Goal: Task Accomplishment & Management: Use online tool/utility

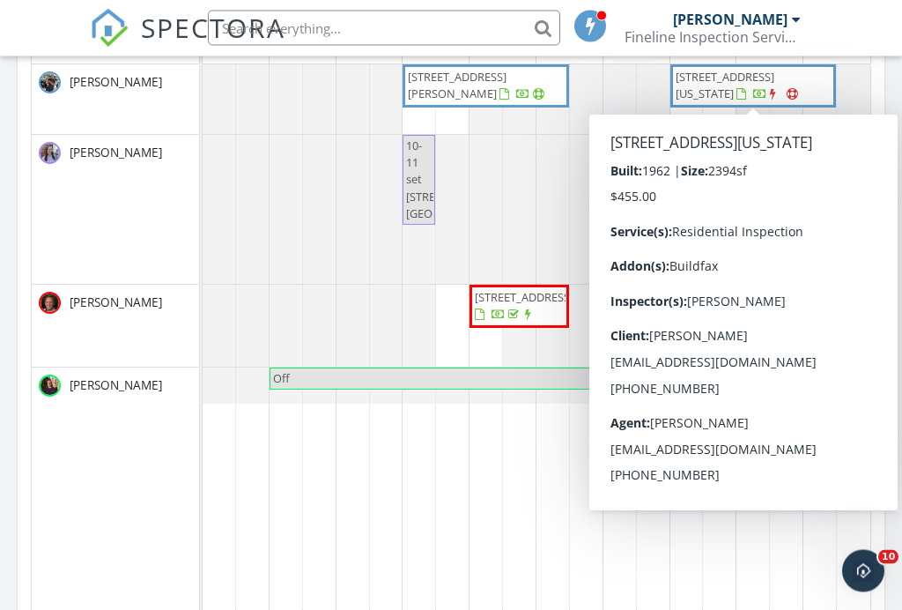
scroll to position [942, 0]
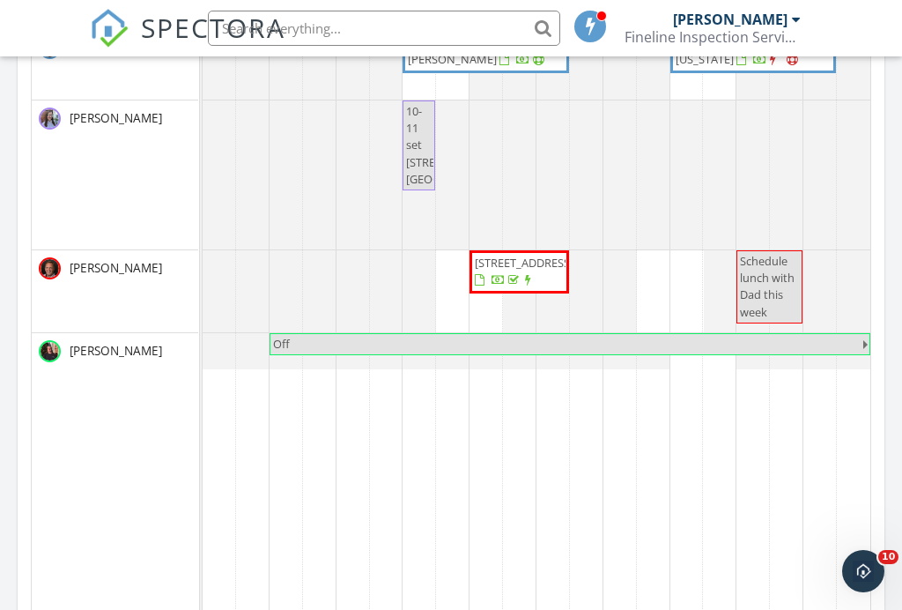
click at [708, 523] on td at bounding box center [719, 370] width 33 height 680
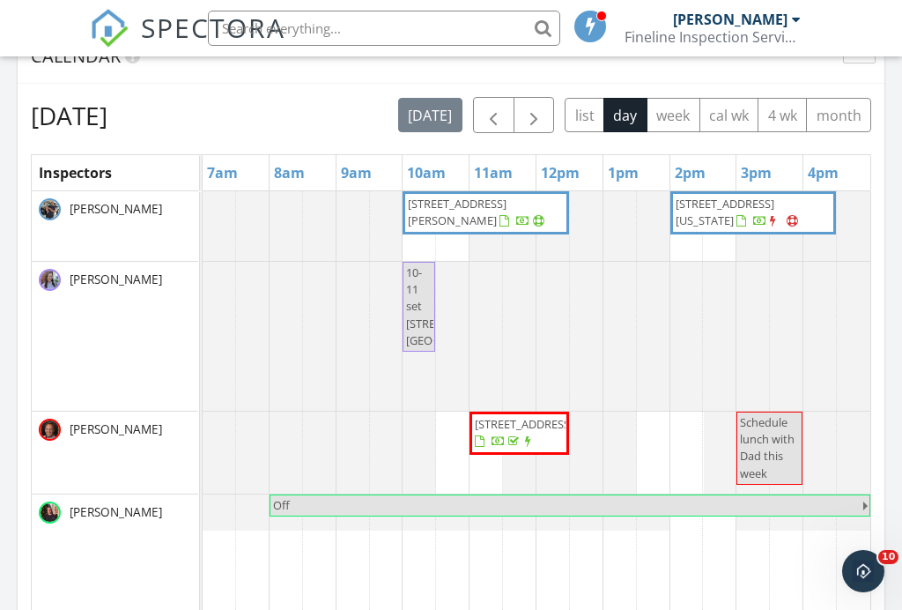
scroll to position [780, 0]
click at [535, 107] on span "button" at bounding box center [533, 117] width 21 height 21
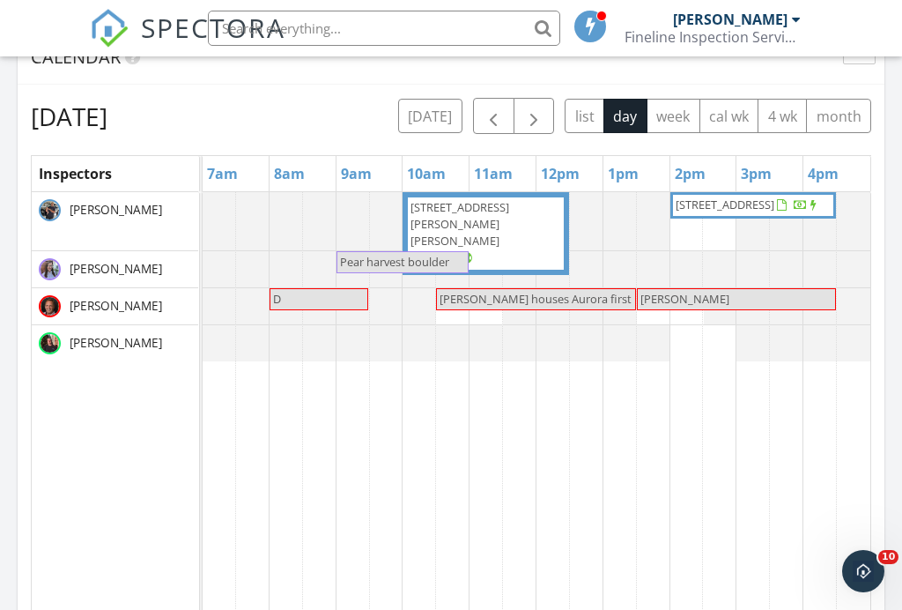
click at [529, 107] on span "button" at bounding box center [533, 117] width 21 height 21
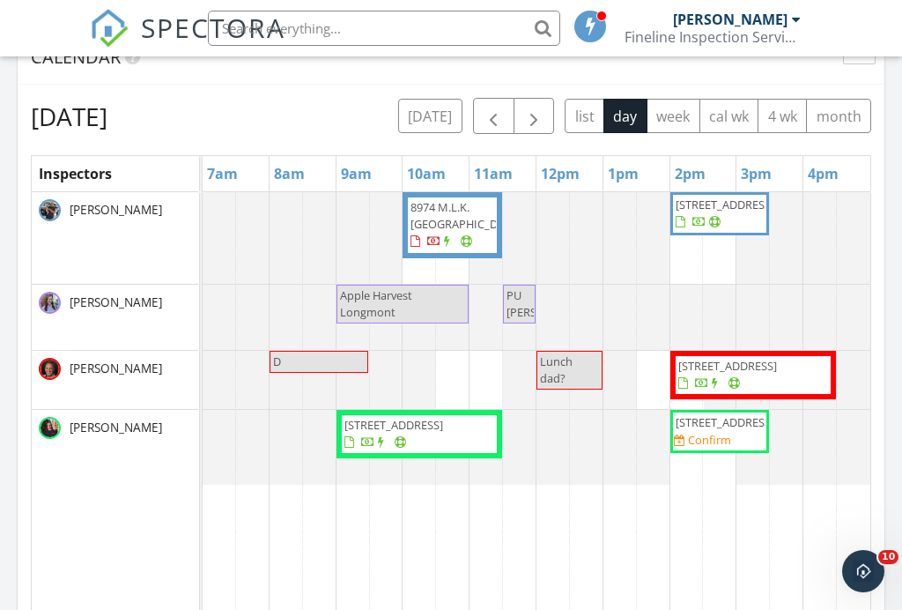
click at [543, 107] on span "button" at bounding box center [533, 117] width 21 height 21
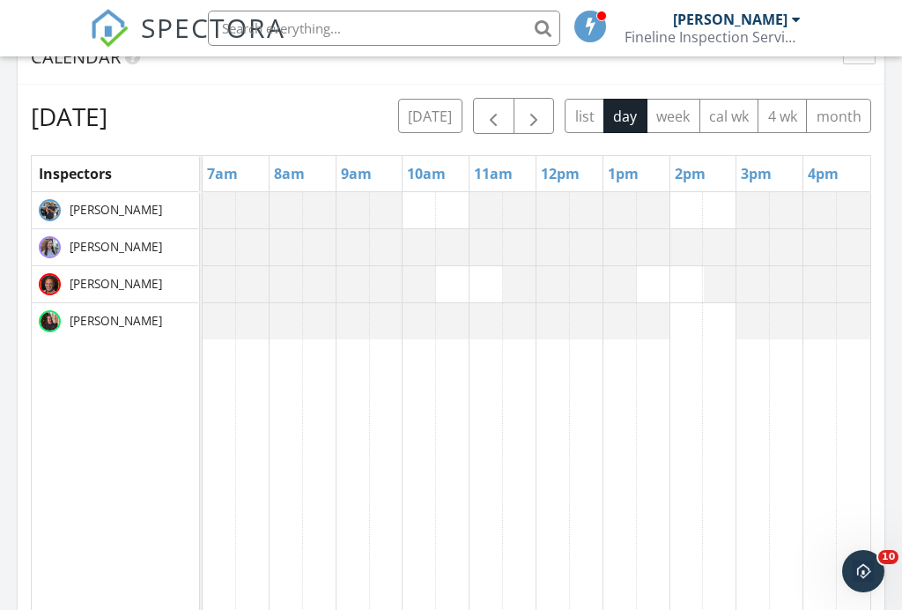
click at [529, 107] on span "button" at bounding box center [533, 117] width 21 height 21
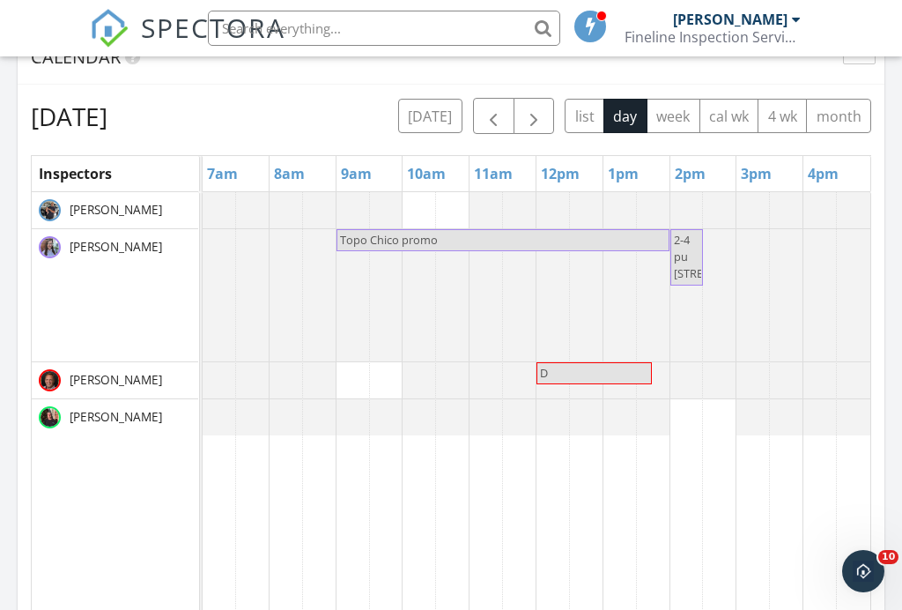
click at [536, 107] on span "button" at bounding box center [533, 117] width 21 height 21
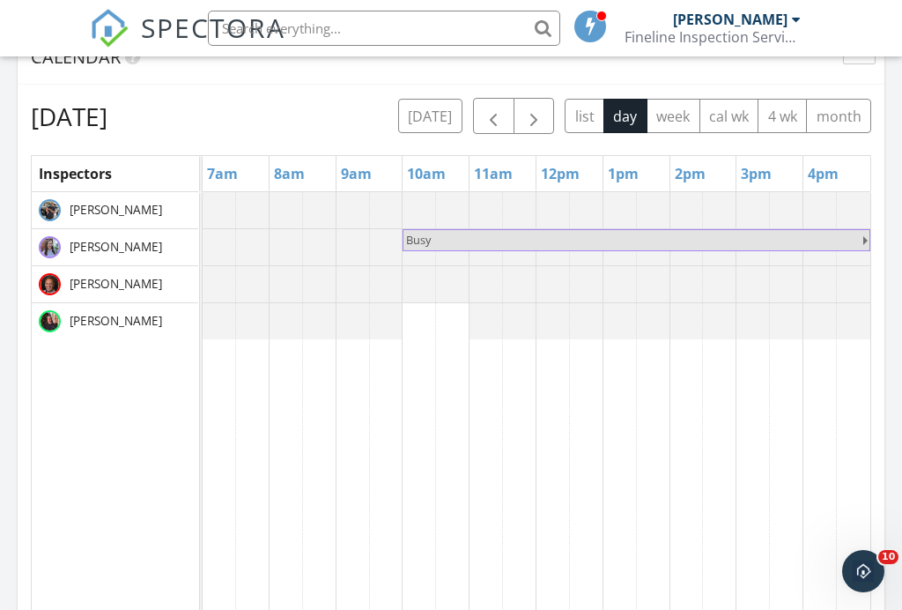
click at [529, 107] on span "button" at bounding box center [533, 117] width 21 height 21
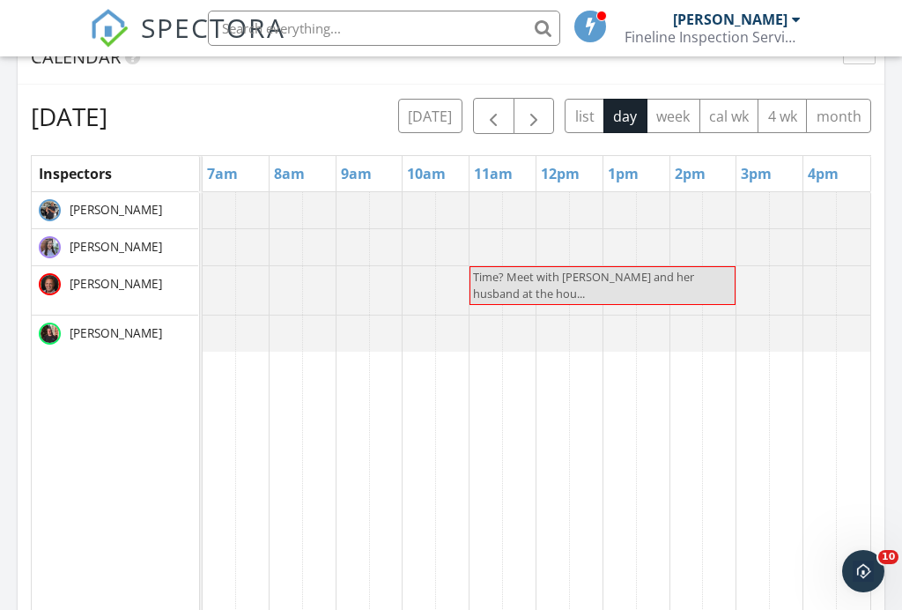
click at [534, 107] on span "button" at bounding box center [533, 117] width 21 height 21
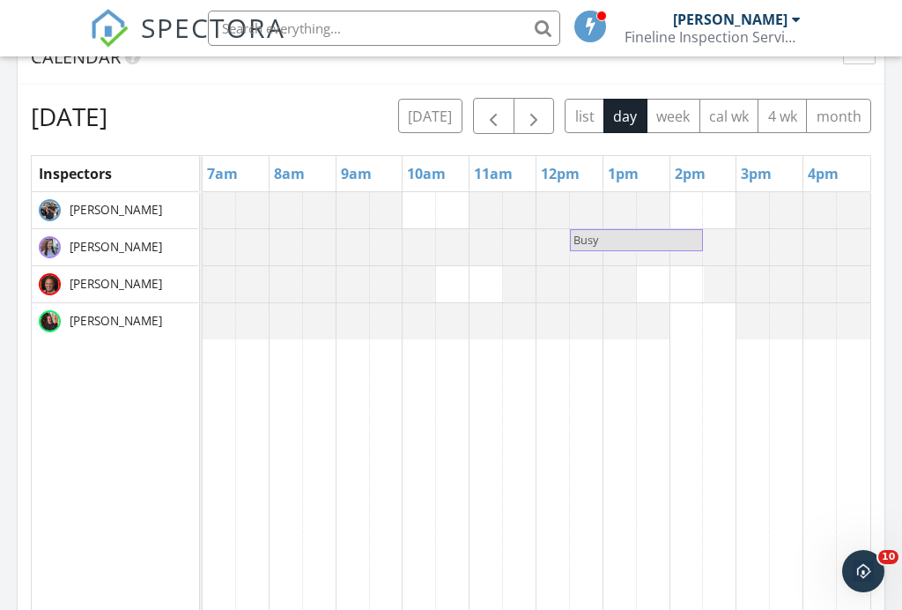
click at [522, 107] on button "button" at bounding box center [534, 116] width 41 height 36
click at [539, 107] on span "button" at bounding box center [533, 117] width 21 height 21
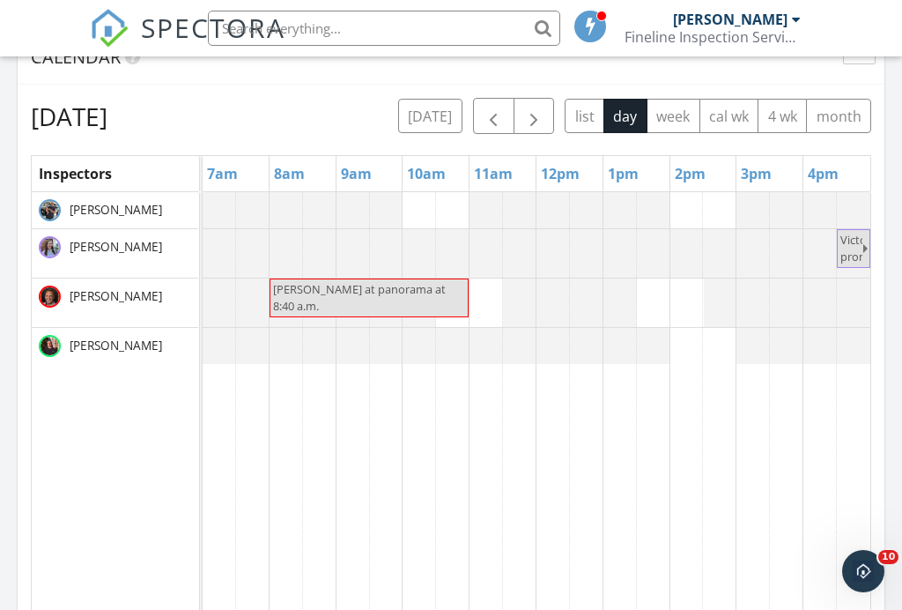
click at [535, 107] on span "button" at bounding box center [533, 117] width 21 height 21
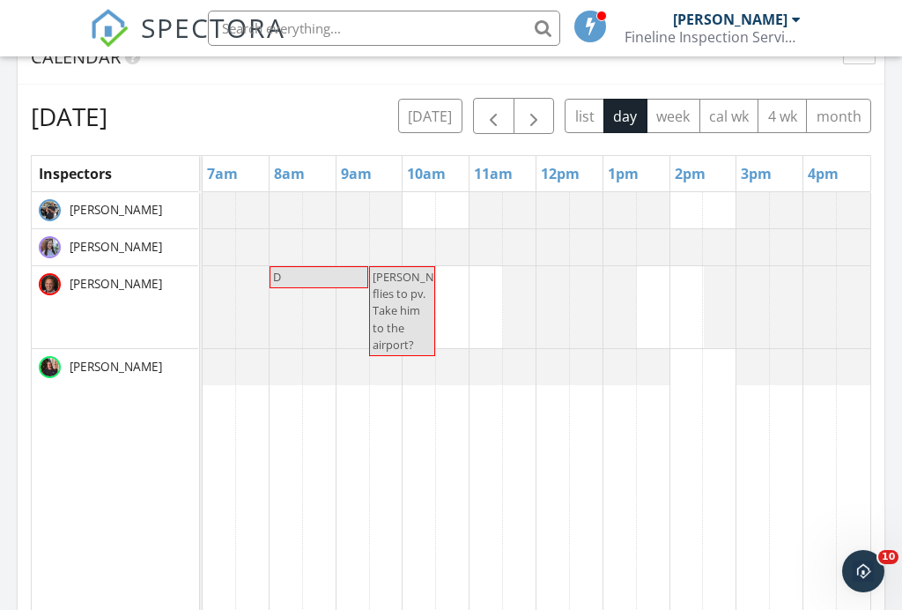
click at [531, 107] on span "button" at bounding box center [533, 117] width 21 height 21
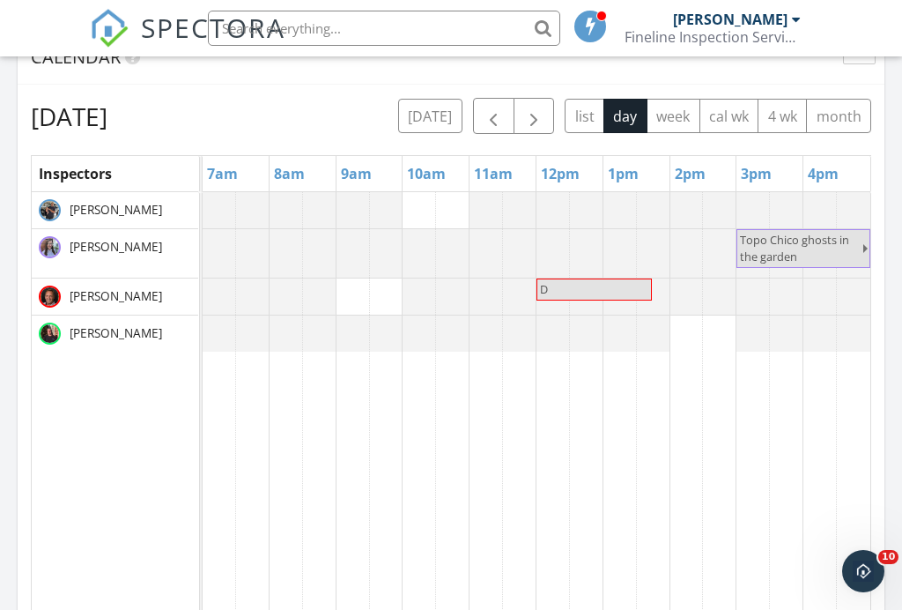
click at [535, 107] on span "button" at bounding box center [533, 117] width 21 height 21
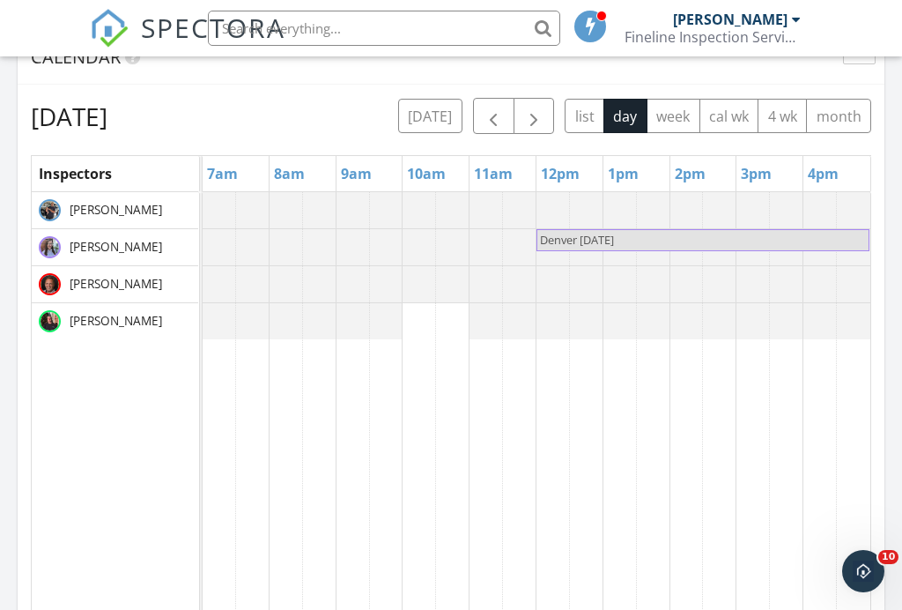
click at [523, 107] on span "button" at bounding box center [533, 117] width 21 height 21
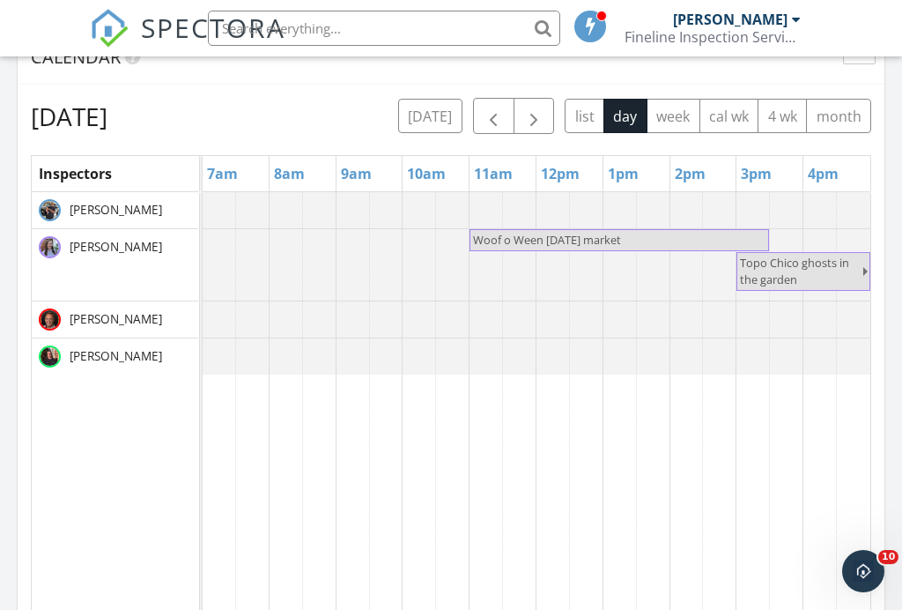
click at [542, 107] on span "button" at bounding box center [533, 117] width 21 height 21
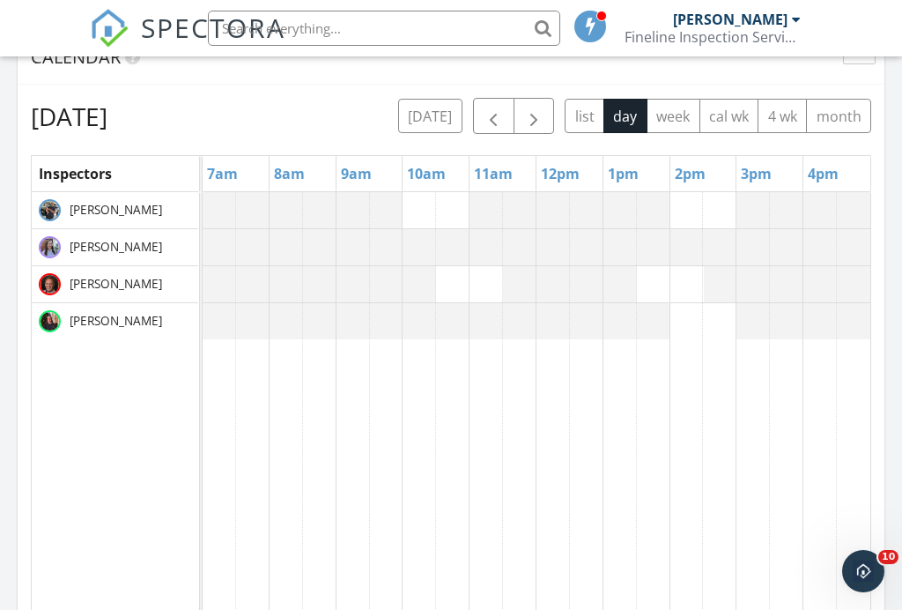
click at [537, 107] on span "button" at bounding box center [533, 117] width 21 height 21
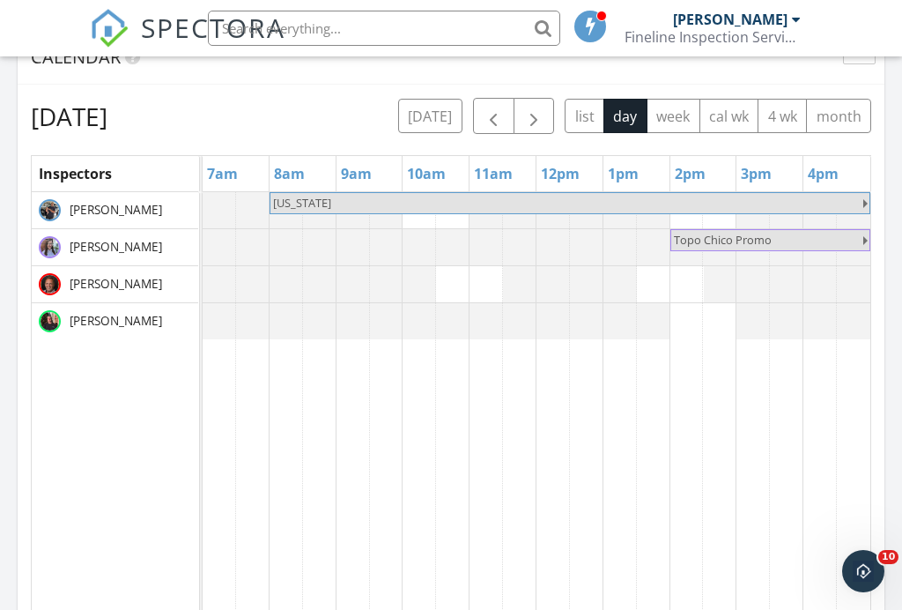
click at [496, 107] on span "button" at bounding box center [493, 117] width 21 height 21
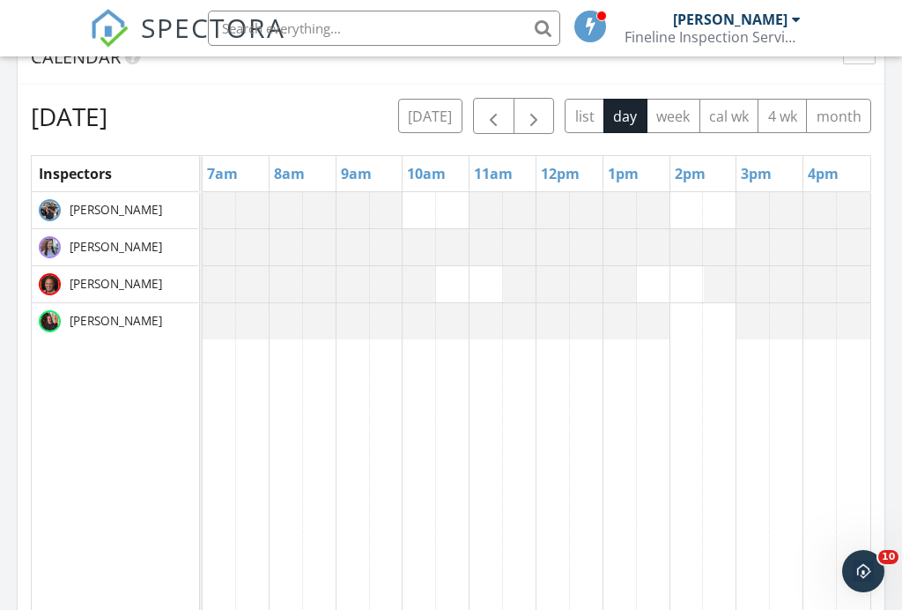
click at [525, 107] on span "button" at bounding box center [533, 117] width 21 height 21
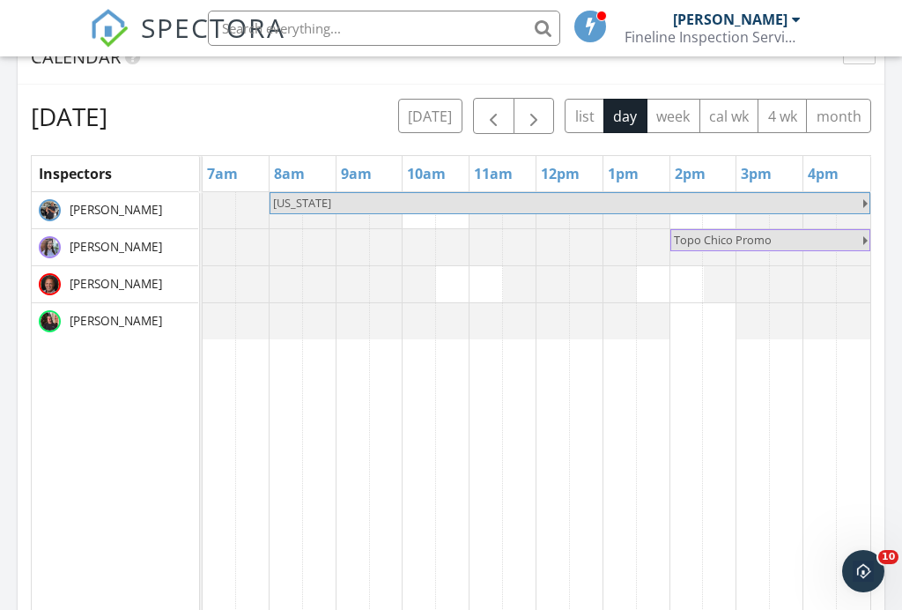
click at [529, 98] on button "button" at bounding box center [534, 116] width 41 height 36
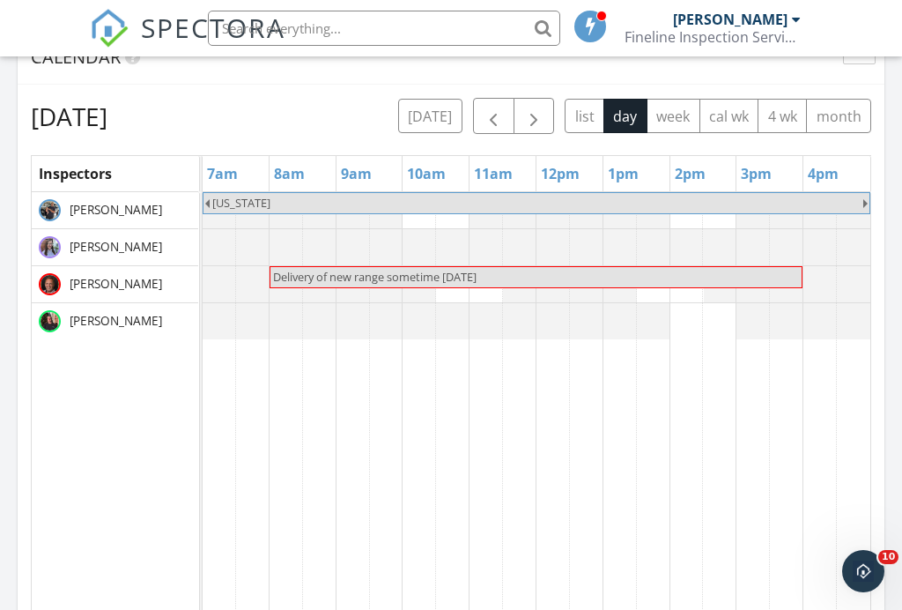
click at [532, 107] on span "button" at bounding box center [533, 117] width 21 height 21
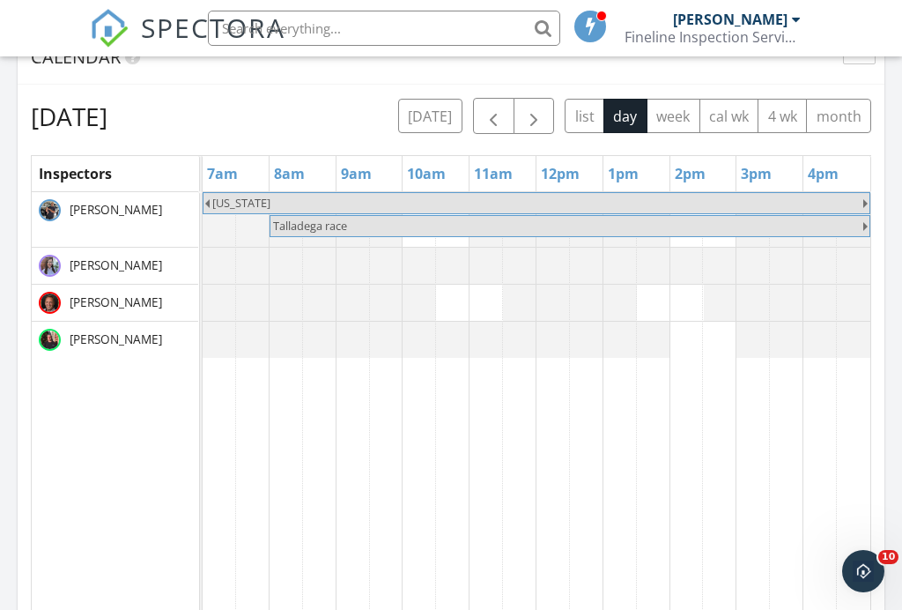
click at [535, 107] on span "button" at bounding box center [533, 117] width 21 height 21
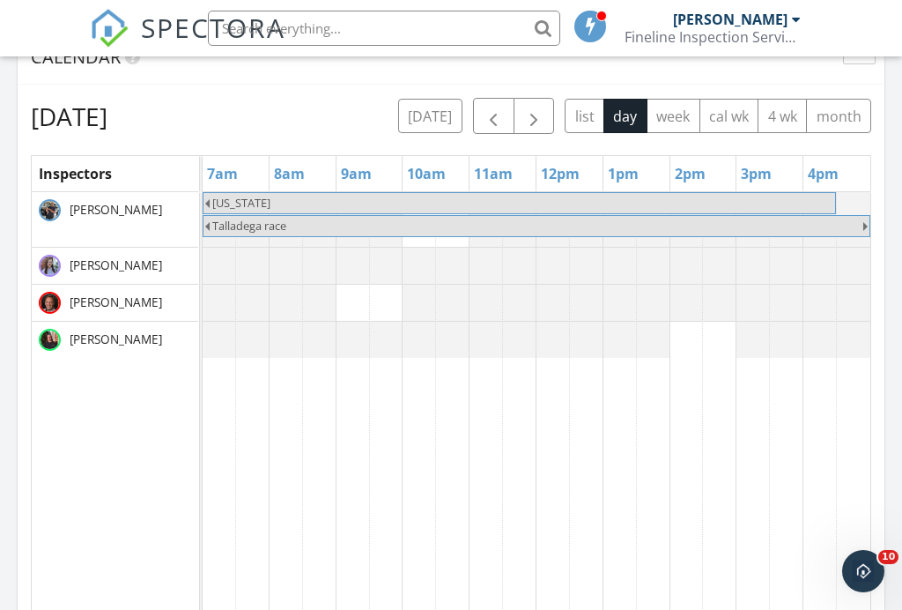
click at [534, 107] on span "button" at bounding box center [533, 117] width 21 height 21
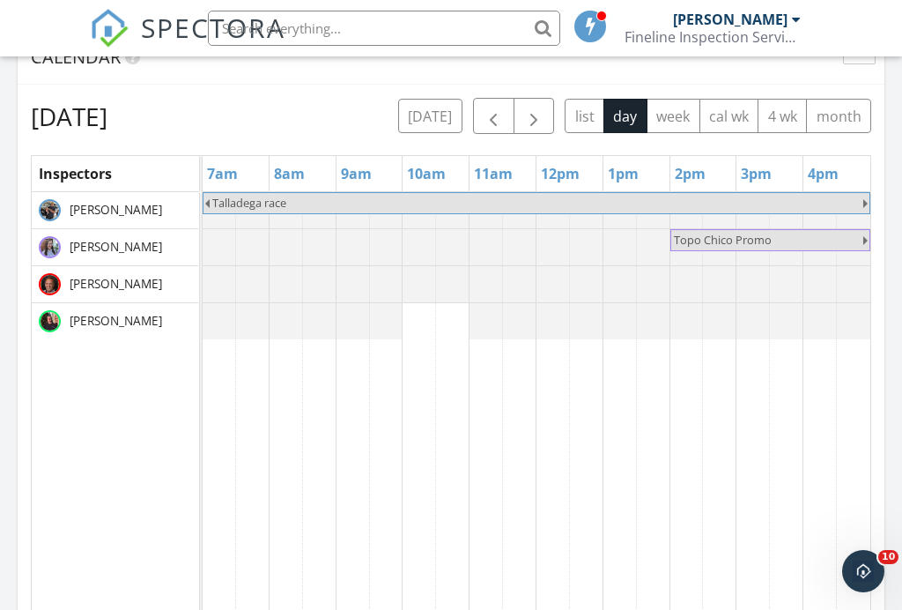
click at [544, 98] on button "button" at bounding box center [534, 116] width 41 height 36
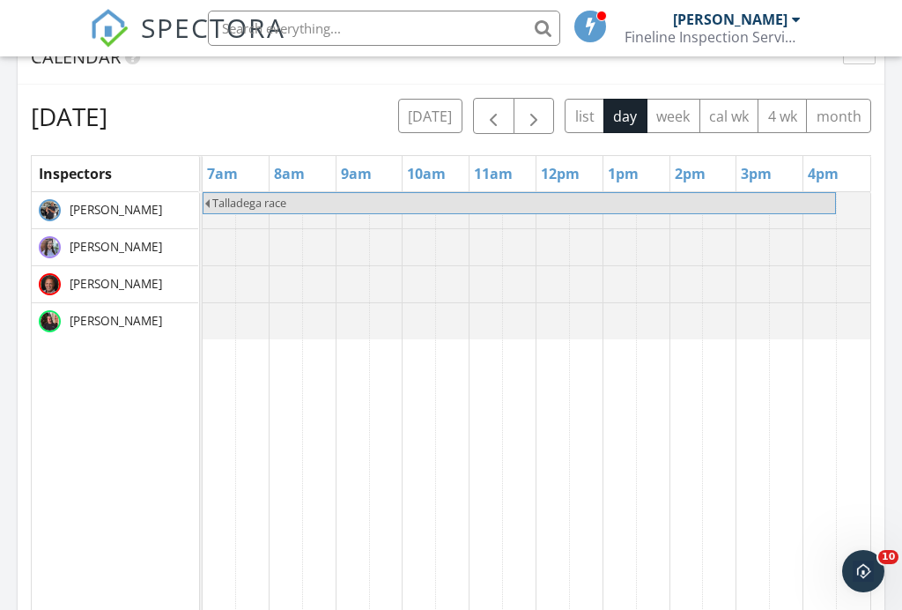
click at [527, 107] on span "button" at bounding box center [533, 117] width 21 height 21
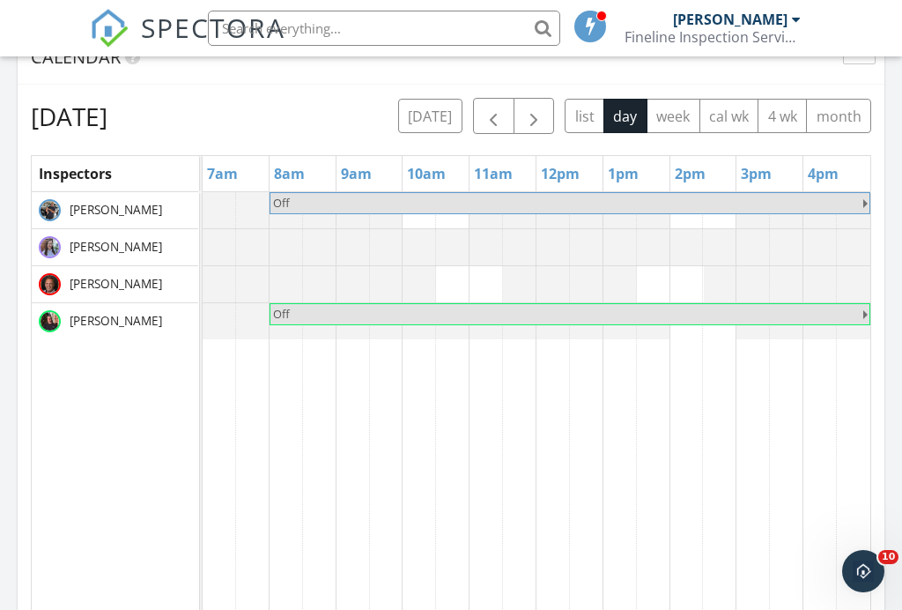
click at [524, 107] on span "button" at bounding box center [533, 117] width 21 height 21
click at [539, 107] on span "button" at bounding box center [533, 117] width 21 height 21
click at [536, 107] on span "button" at bounding box center [533, 117] width 21 height 21
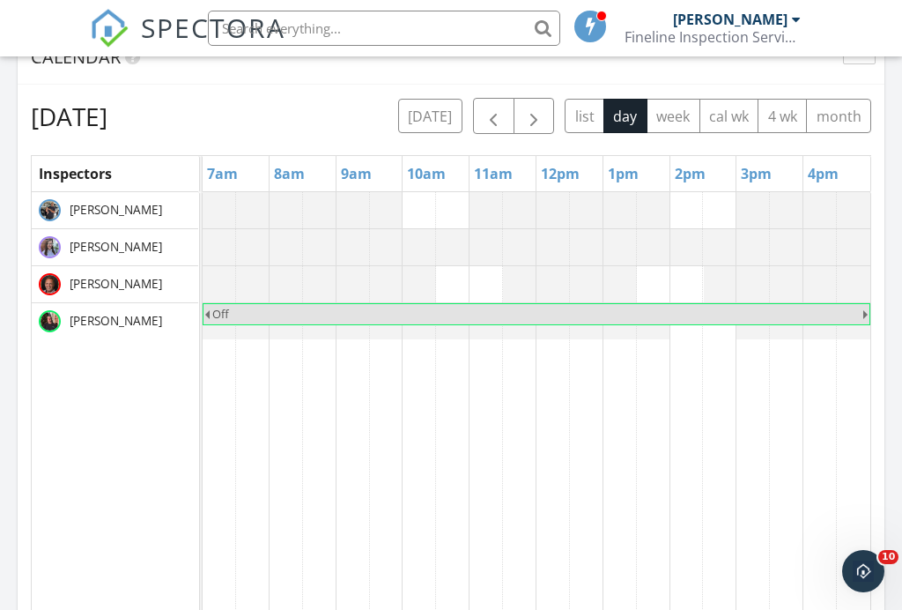
click at [536, 107] on span "button" at bounding box center [533, 117] width 21 height 21
click at [488, 107] on span "button" at bounding box center [493, 117] width 21 height 21
click at [492, 107] on span "button" at bounding box center [493, 117] width 21 height 21
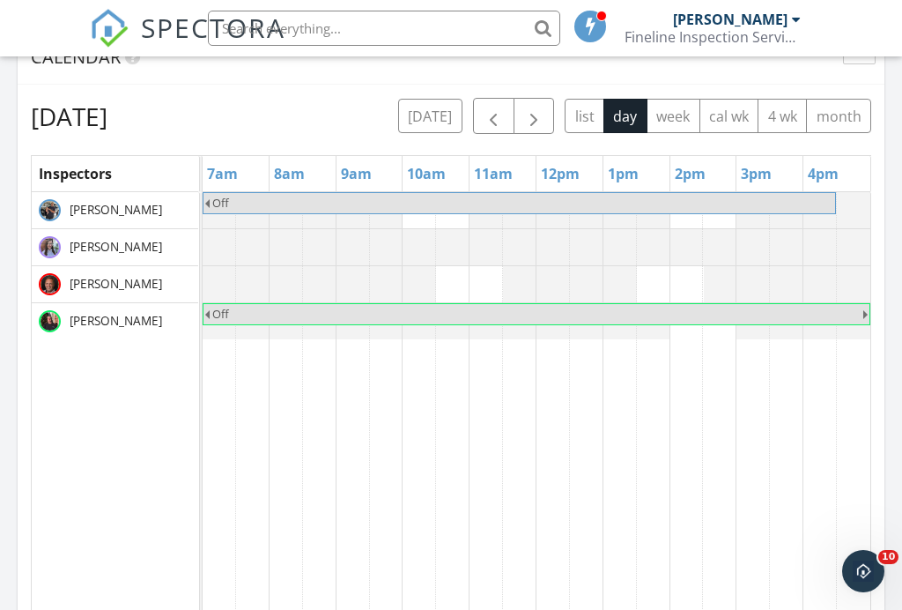
click at [492, 107] on span "button" at bounding box center [493, 117] width 21 height 21
click at [477, 98] on button "button" at bounding box center [493, 116] width 41 height 36
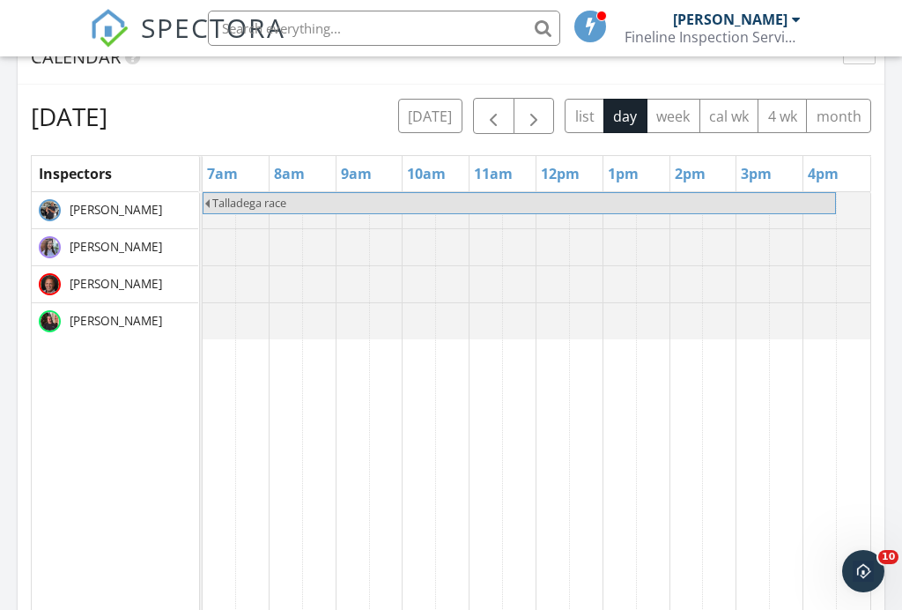
click at [531, 107] on span "button" at bounding box center [533, 117] width 21 height 21
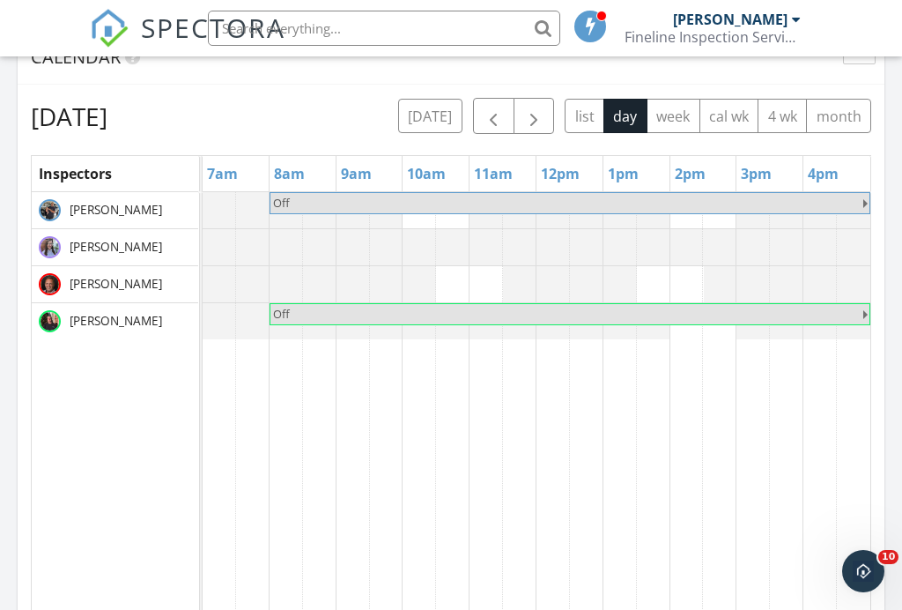
click at [540, 107] on span "button" at bounding box center [533, 117] width 21 height 21
click at [535, 107] on span "button" at bounding box center [533, 117] width 21 height 21
click at [537, 107] on span "button" at bounding box center [533, 117] width 21 height 21
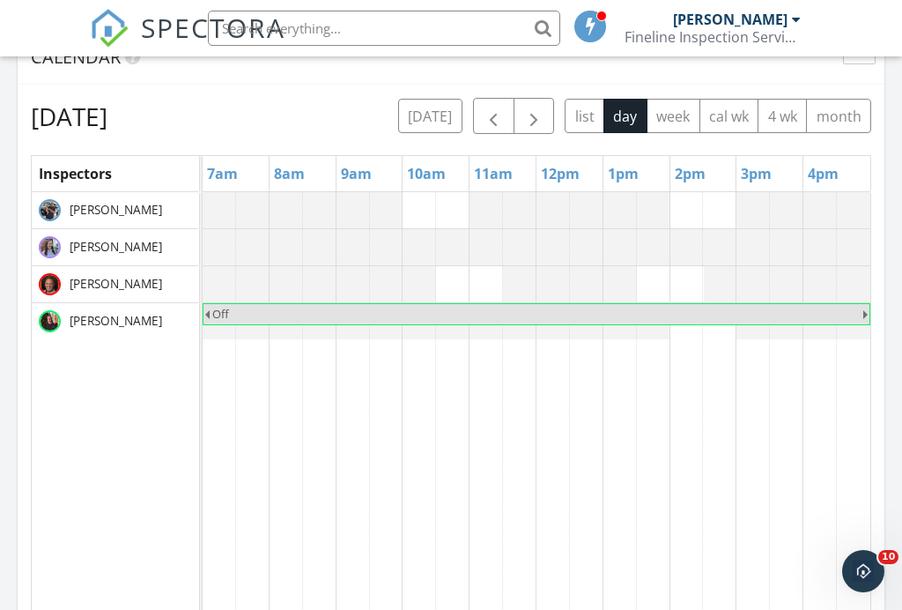
click at [534, 107] on span "button" at bounding box center [533, 117] width 21 height 21
click at [541, 107] on span "button" at bounding box center [533, 117] width 21 height 21
click at [536, 107] on span "button" at bounding box center [533, 117] width 21 height 21
click at [537, 107] on span "button" at bounding box center [533, 117] width 21 height 21
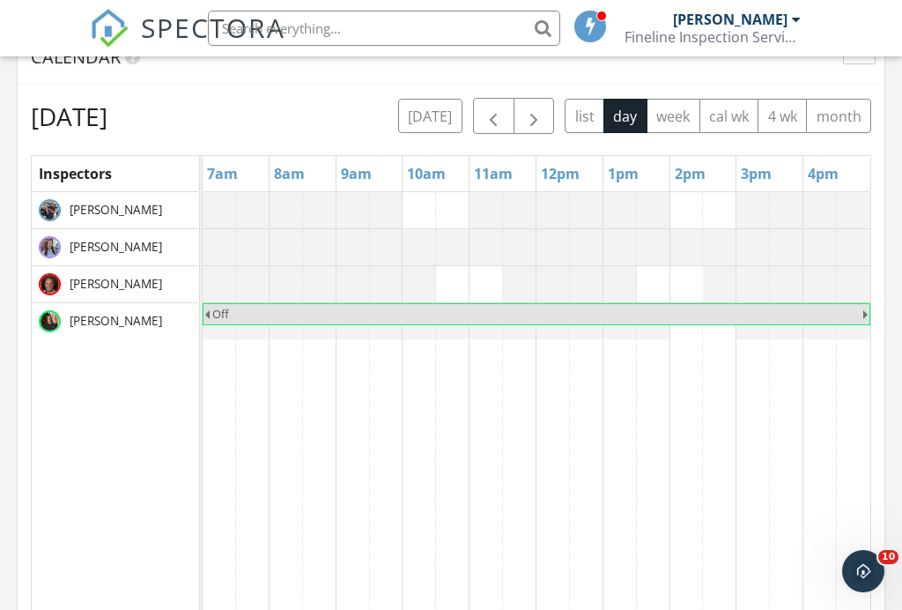
click at [541, 107] on span "button" at bounding box center [533, 117] width 21 height 21
click at [535, 107] on span "button" at bounding box center [533, 117] width 21 height 21
click at [528, 107] on span "button" at bounding box center [533, 117] width 21 height 21
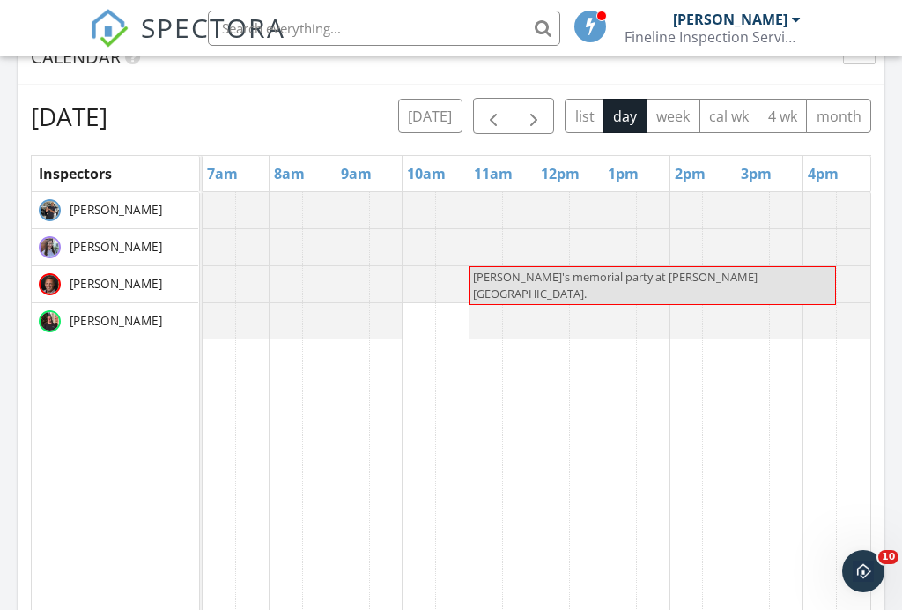
click at [541, 107] on span "button" at bounding box center [533, 117] width 21 height 21
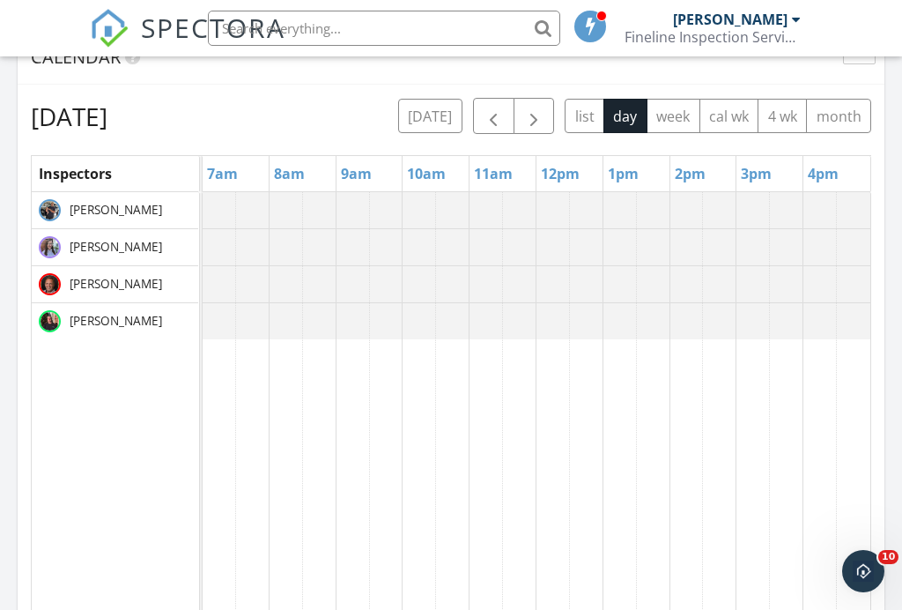
click at [543, 107] on span "button" at bounding box center [533, 117] width 21 height 21
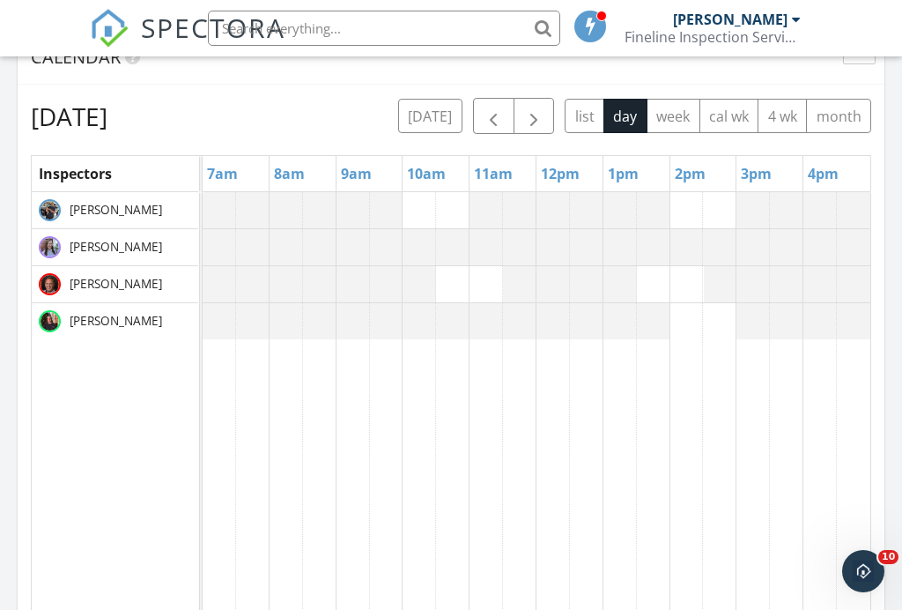
click at [539, 107] on span "button" at bounding box center [533, 117] width 21 height 21
click at [533, 107] on span "button" at bounding box center [533, 117] width 21 height 21
click at [536, 107] on span "button" at bounding box center [533, 117] width 21 height 21
click at [530, 107] on span "button" at bounding box center [533, 117] width 21 height 21
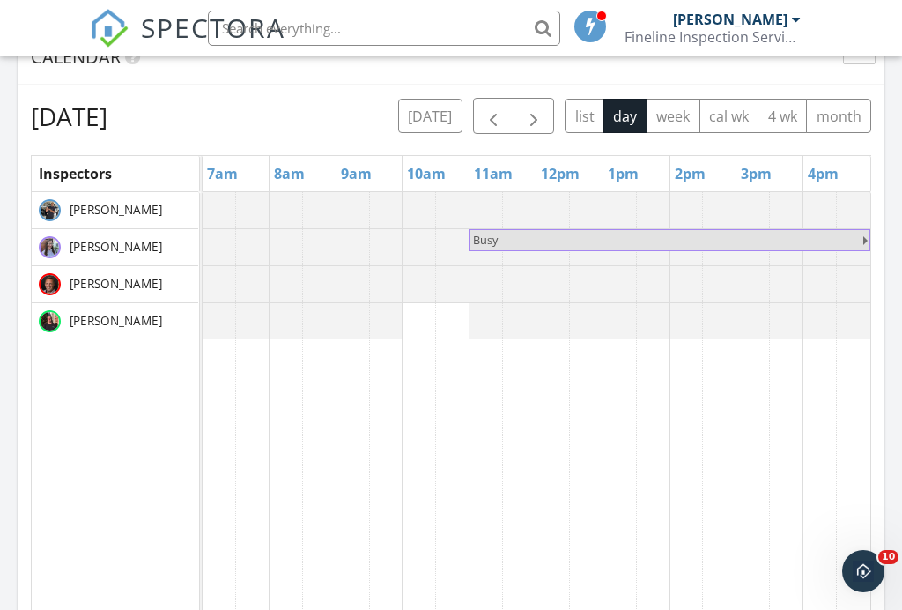
click at [537, 107] on span "button" at bounding box center [533, 117] width 21 height 21
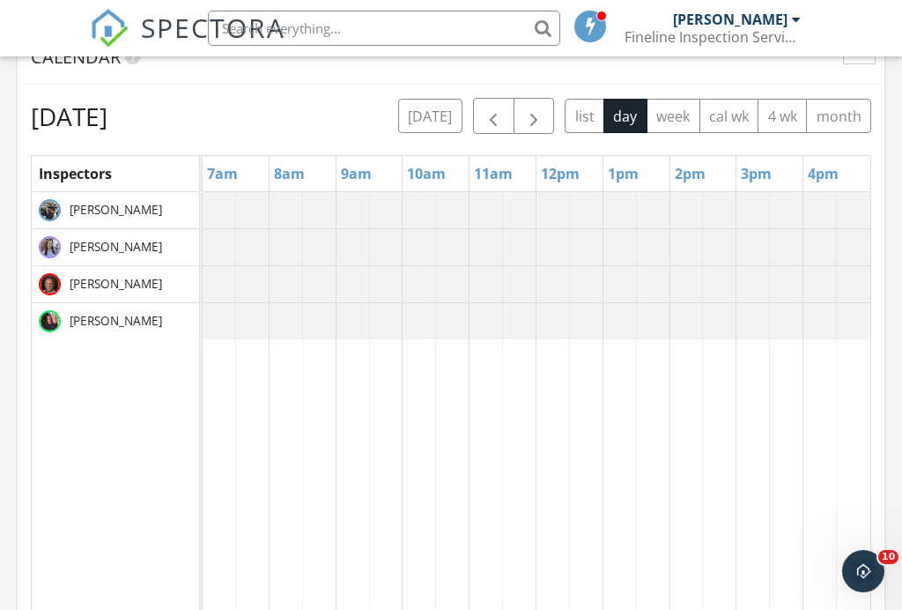
click at [533, 107] on span "button" at bounding box center [533, 117] width 21 height 21
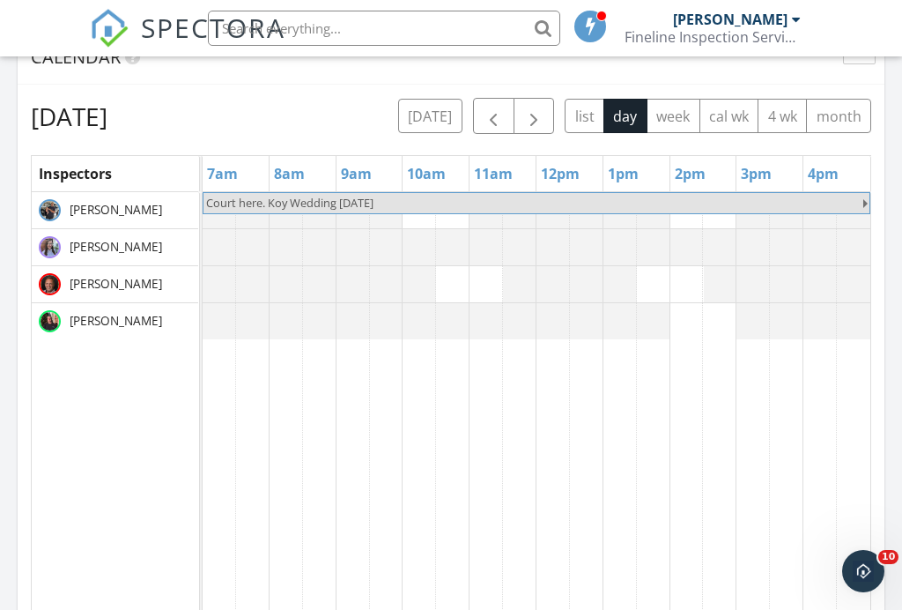
click at [535, 107] on span "button" at bounding box center [533, 117] width 21 height 21
click at [534, 107] on span "button" at bounding box center [533, 117] width 21 height 21
click at [535, 107] on span "button" at bounding box center [533, 117] width 21 height 21
click at [530, 107] on span "button" at bounding box center [533, 117] width 21 height 21
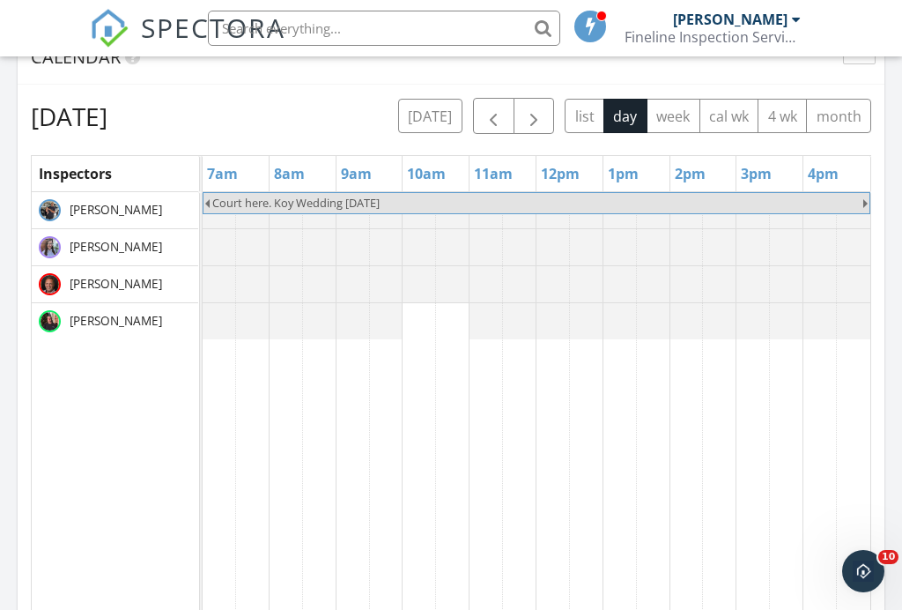
click at [536, 107] on span "button" at bounding box center [533, 117] width 21 height 21
click at [534, 107] on span "button" at bounding box center [533, 117] width 21 height 21
click at [541, 107] on span "button" at bounding box center [533, 117] width 21 height 21
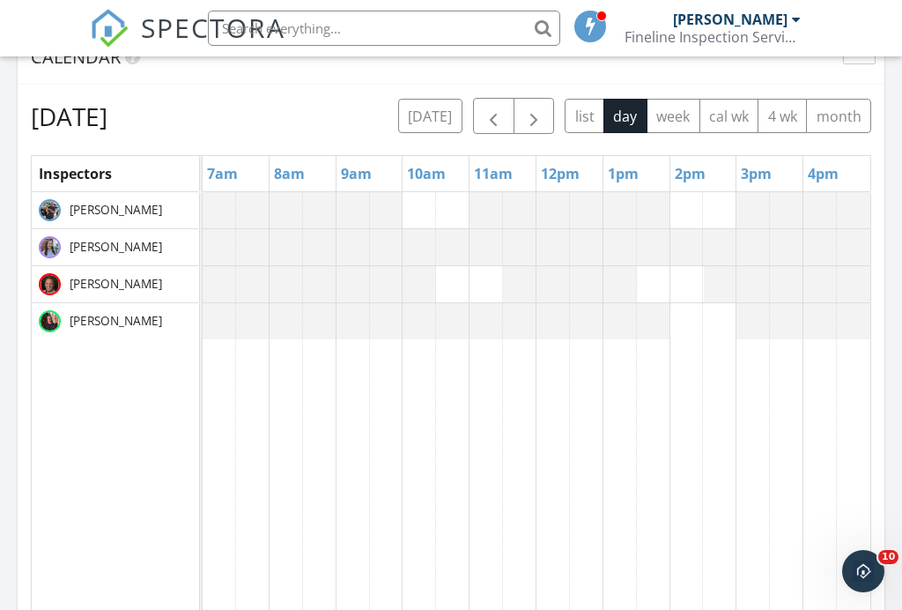
click at [429, 99] on button "[DATE]" at bounding box center [430, 116] width 64 height 34
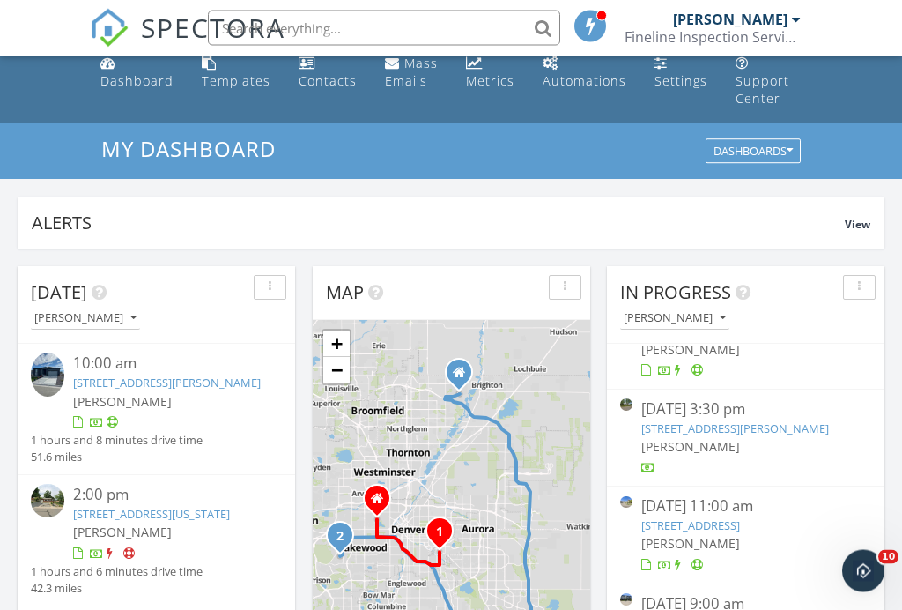
scroll to position [0, 0]
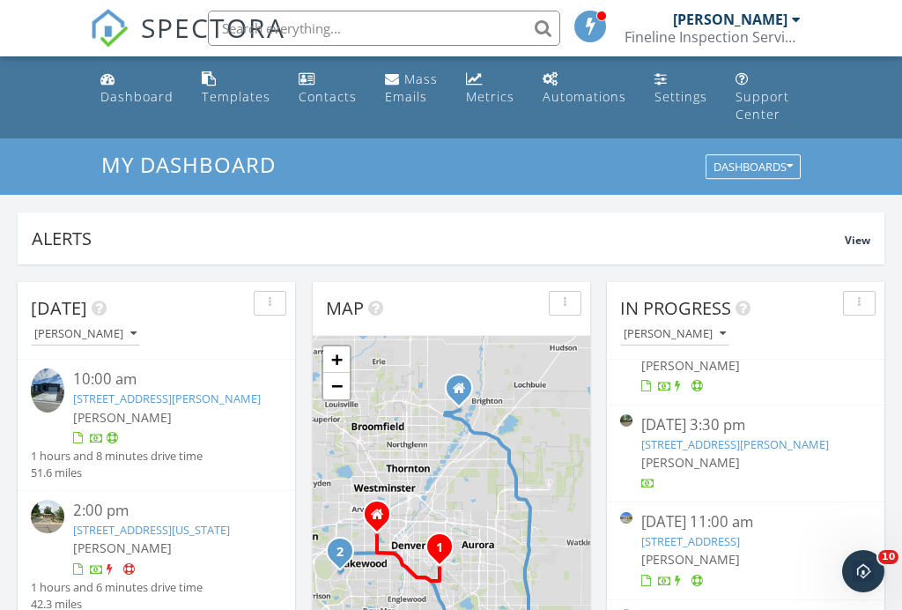
click at [215, 92] on div "Templates" at bounding box center [236, 96] width 69 height 17
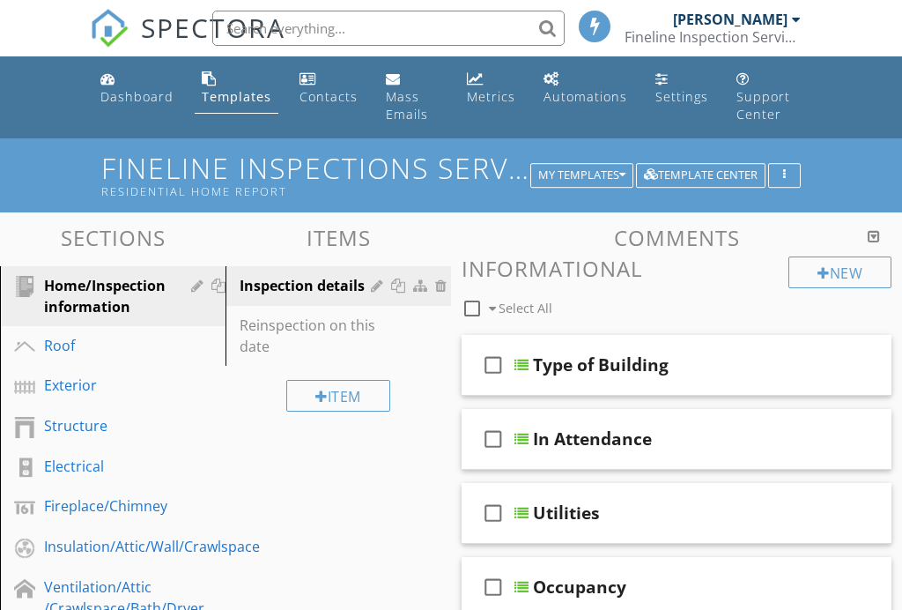
click at [782, 169] on div "button" at bounding box center [784, 175] width 17 height 12
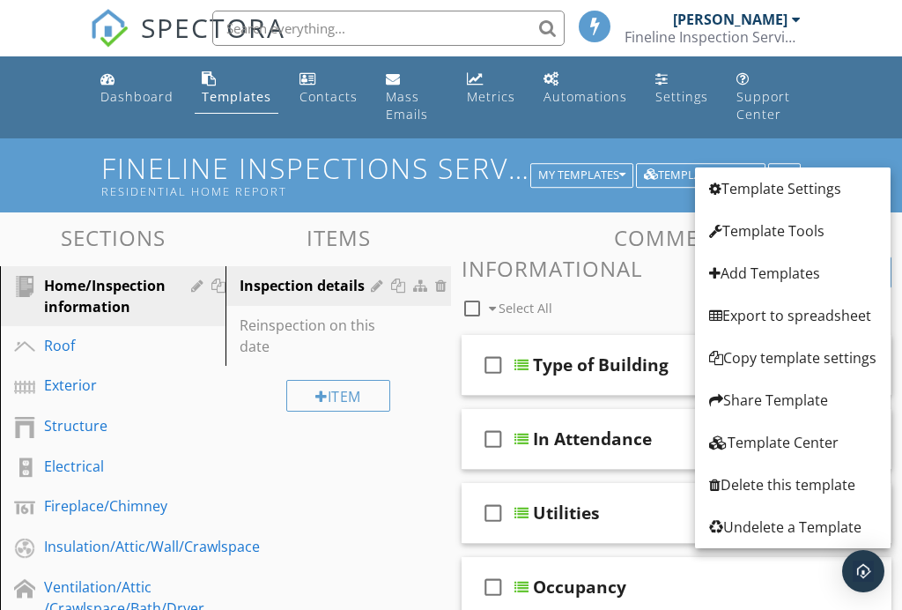
click at [798, 219] on link "Template Tools" at bounding box center [793, 231] width 196 height 42
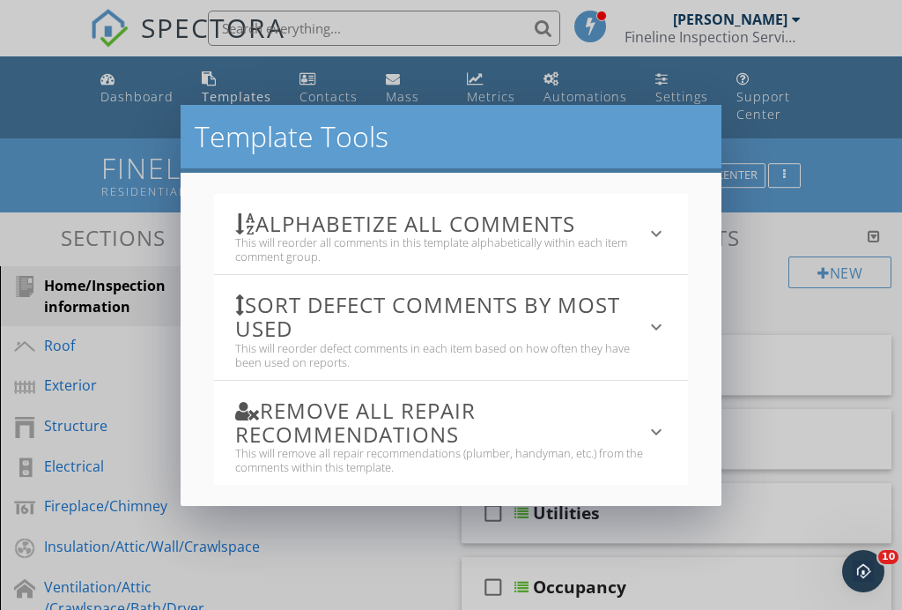
click at [620, 310] on h3 "Sort defect comments by most used" at bounding box center [440, 316] width 411 height 48
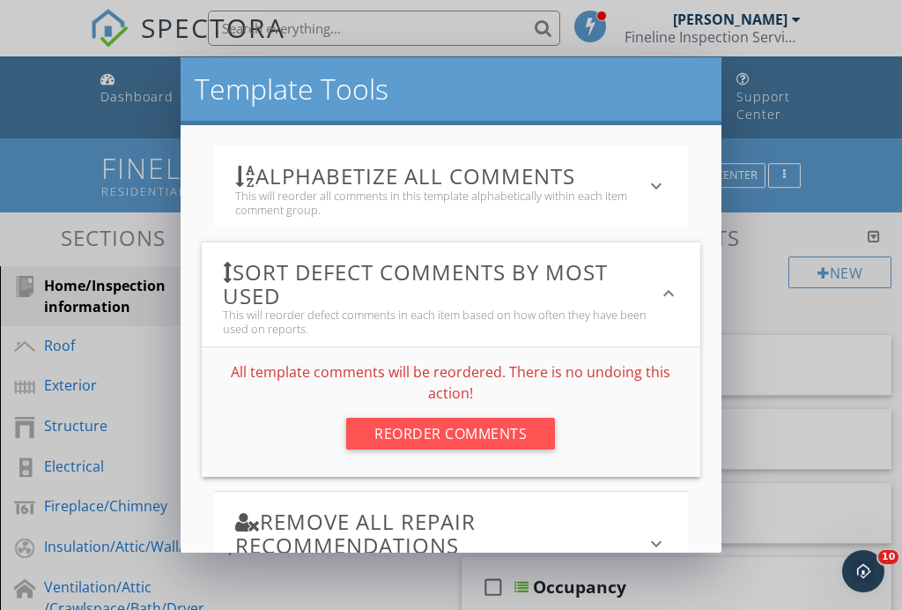
click at [427, 433] on div "Reorder Comments" at bounding box center [450, 434] width 209 height 32
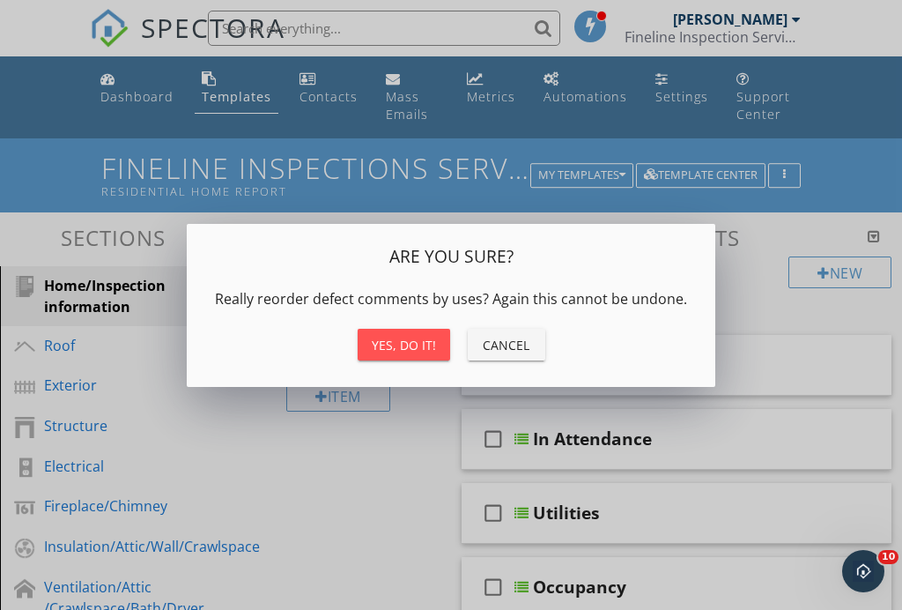
click at [413, 344] on div "Yes, do it!" at bounding box center [404, 345] width 64 height 18
